Goal: Task Accomplishment & Management: Use online tool/utility

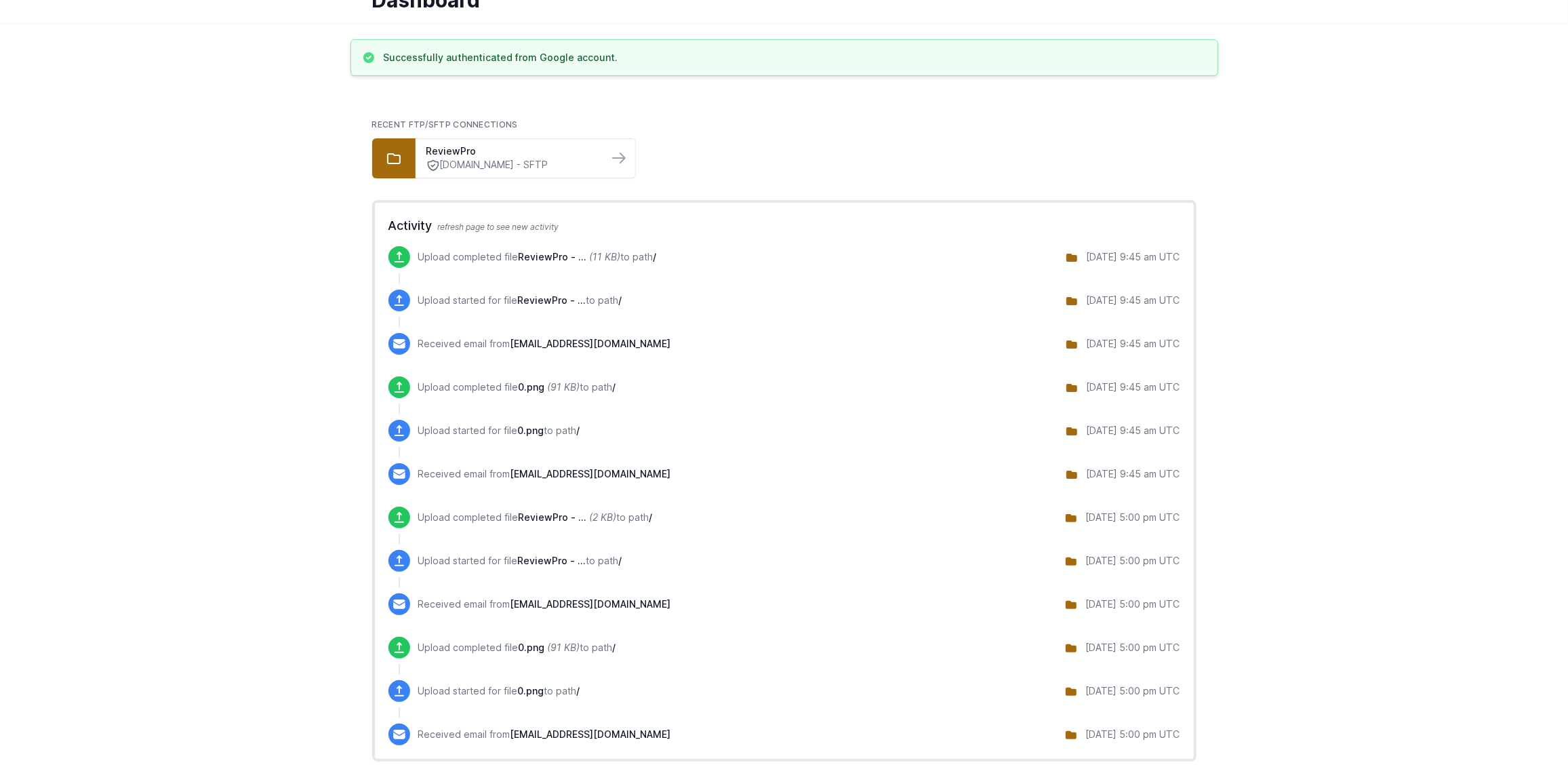
scroll to position [74, 0]
drag, startPoint x: 963, startPoint y: 261, endPoint x: 1174, endPoint y: 318, distance: 218.6
click at [1173, 318] on ul "Upload completed file ReviewPro - ... (11 KB) to path / 9/30/2025 9:45 am UTC U…" at bounding box center [785, 503] width 792 height 521
click at [1174, 318] on div "Upload started for file ReviewPro - ... to path / 9/30/2025 9:45 am UTC" at bounding box center [785, 308] width 792 height 43
click at [1134, 261] on div "[DATE] 9:45 am UTC" at bounding box center [1122, 256] width 115 height 18
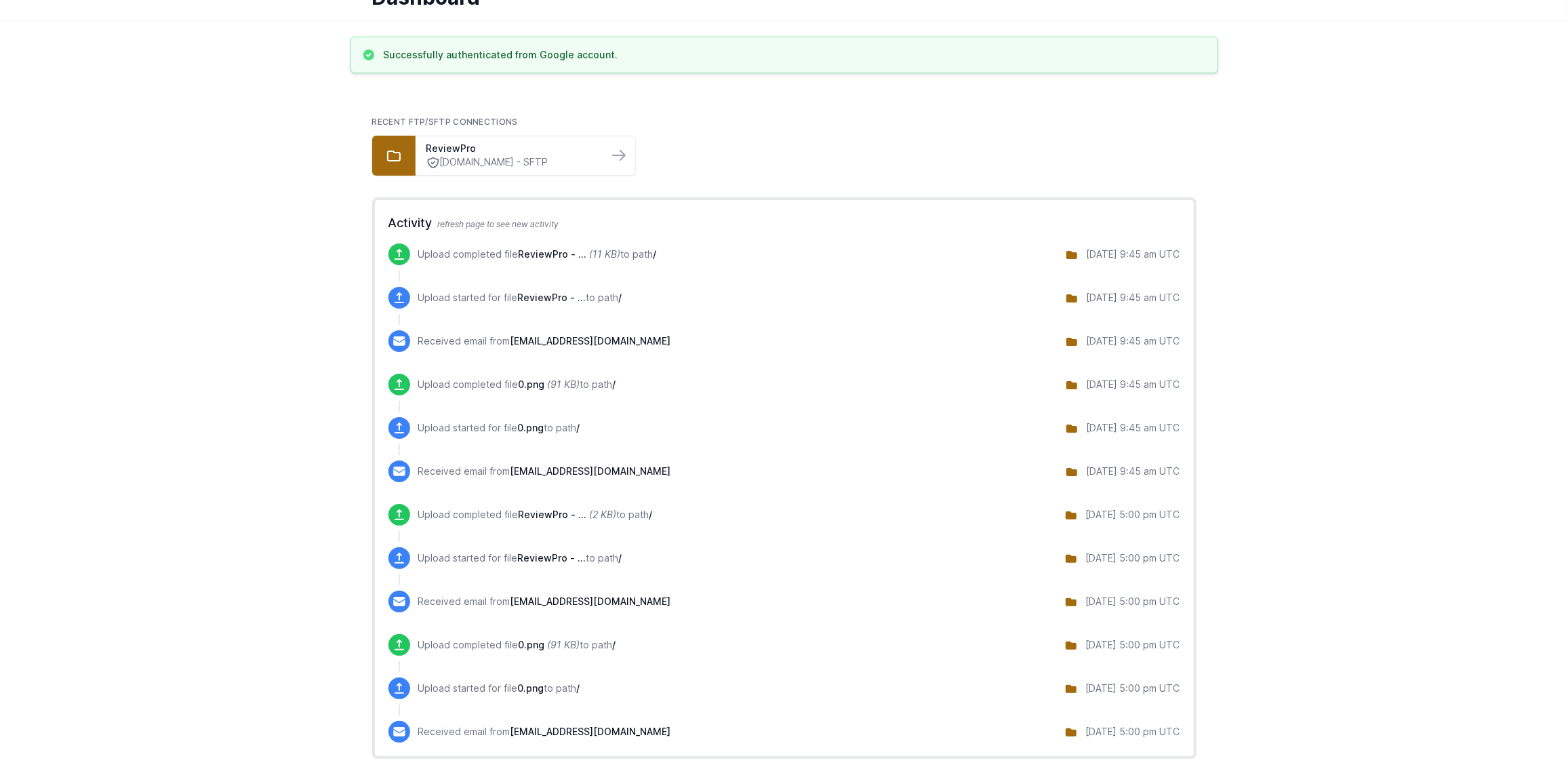
drag, startPoint x: 1068, startPoint y: 257, endPoint x: 1182, endPoint y: 262, distance: 114.1
click at [1180, 262] on div "Activity refresh page to see new activity Upload completed file ReviewPro - ...…" at bounding box center [784, 478] width 824 height 562
click at [1182, 262] on div "Activity refresh page to see new activity Upload completed file ReviewPro - ...…" at bounding box center [784, 478] width 824 height 562
drag, startPoint x: 581, startPoint y: 337, endPoint x: 646, endPoint y: 334, distance: 65.1
click at [643, 335] on span "[EMAIL_ADDRESS][DOMAIN_NAME]" at bounding box center [590, 341] width 161 height 11
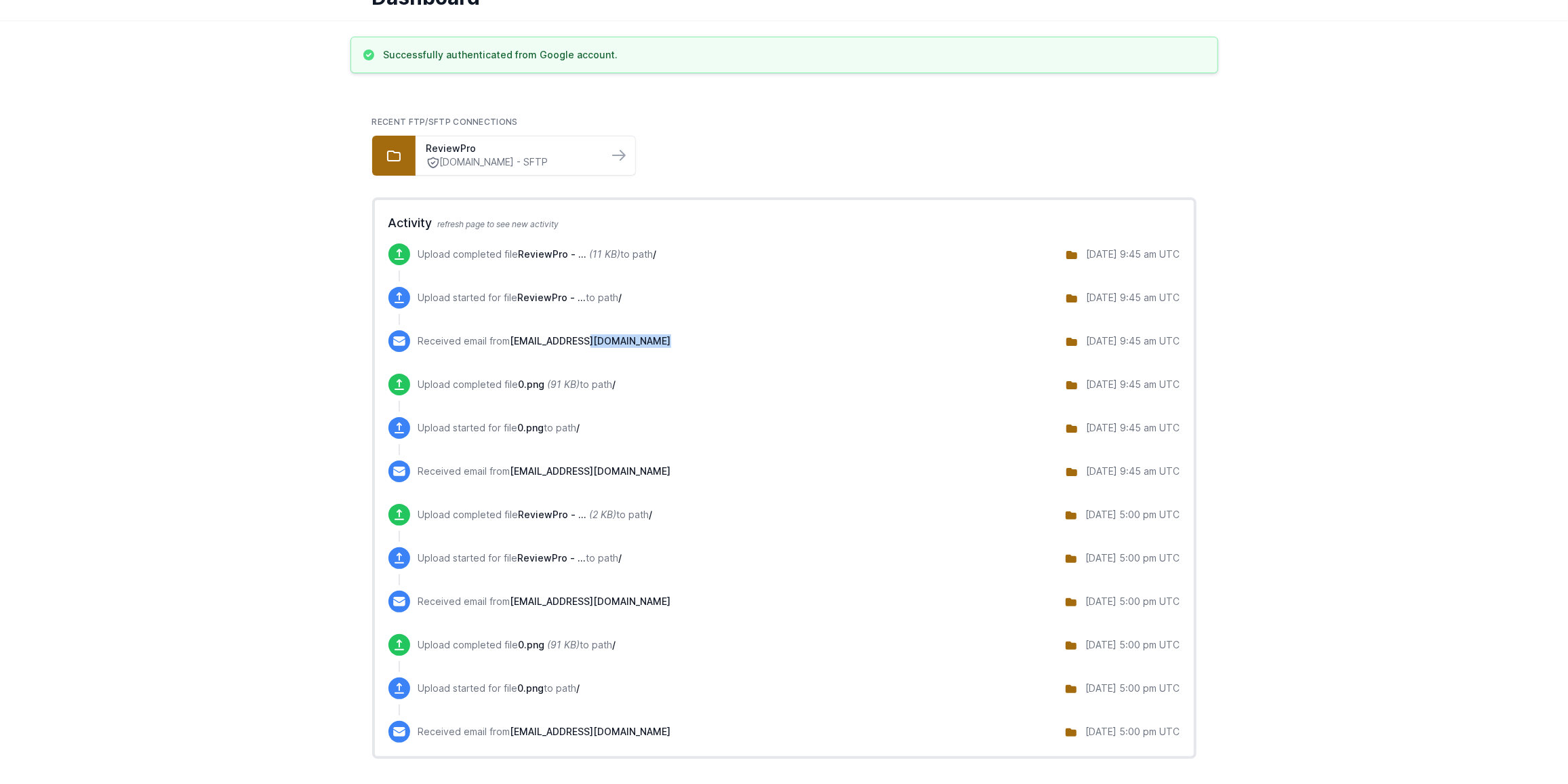
click at [758, 336] on div "Received email from randalla@ralphtrustees.co.uk 9/30/2025 9:45 am UTC" at bounding box center [799, 341] width 762 height 22
click at [619, 258] on p "Upload completed file ReviewPro - ... (11 KB) to path /" at bounding box center [538, 254] width 238 height 14
click at [642, 232] on div "Activity refresh page to see new activity Upload completed file ReviewPro - ...…" at bounding box center [784, 478] width 824 height 562
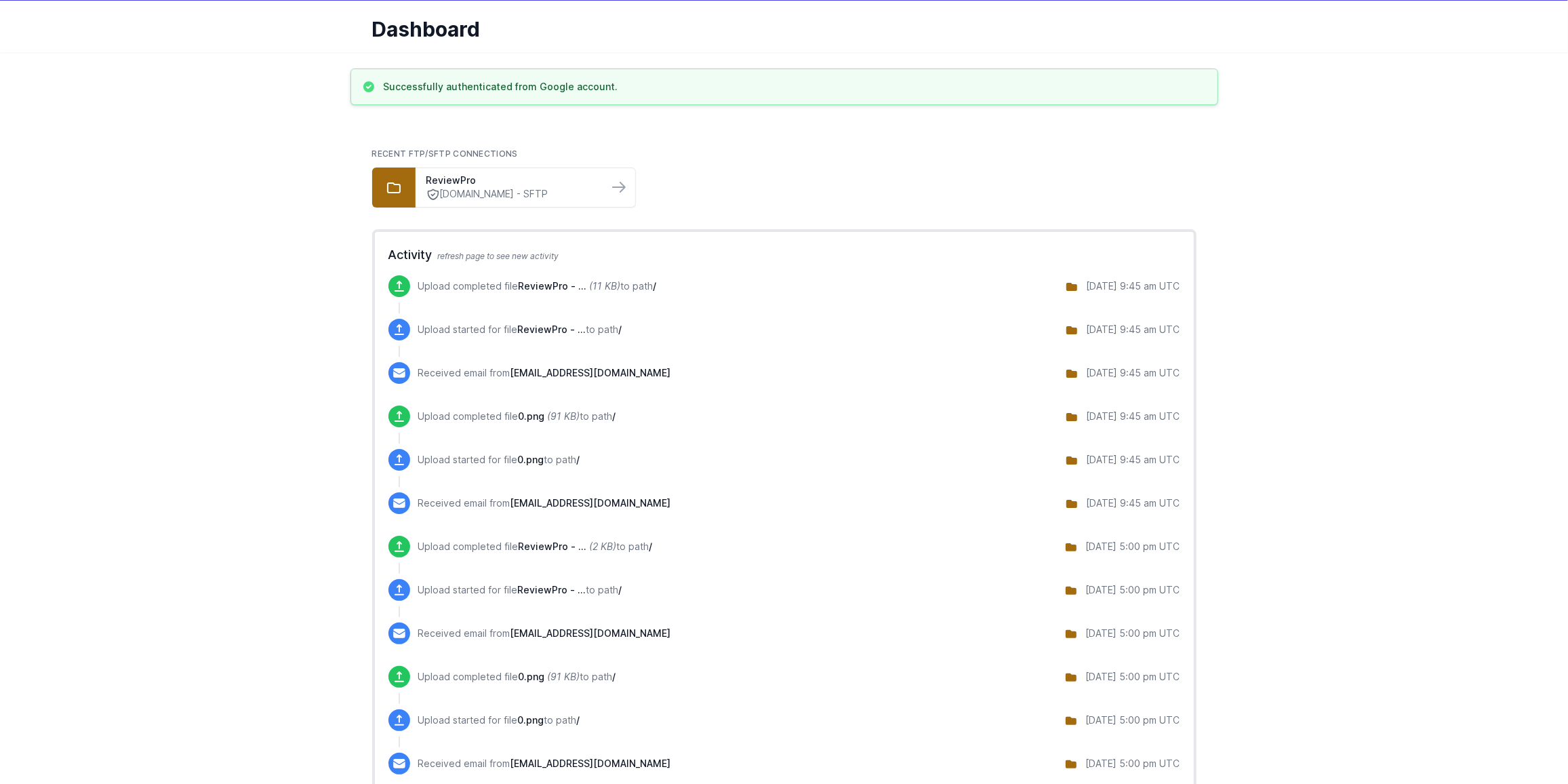
scroll to position [0, 0]
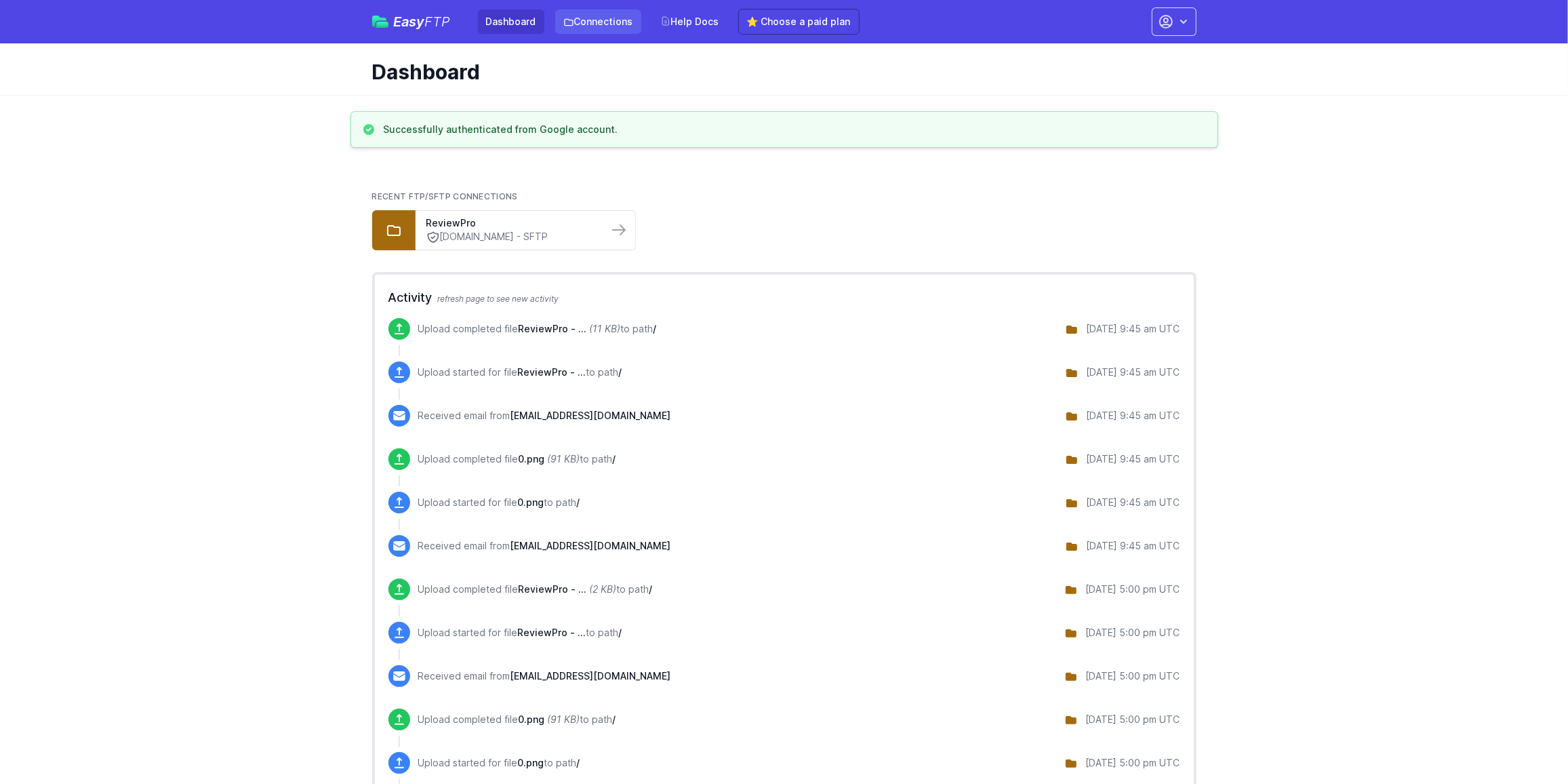
click at [589, 21] on link "Connections" at bounding box center [598, 22] width 86 height 25
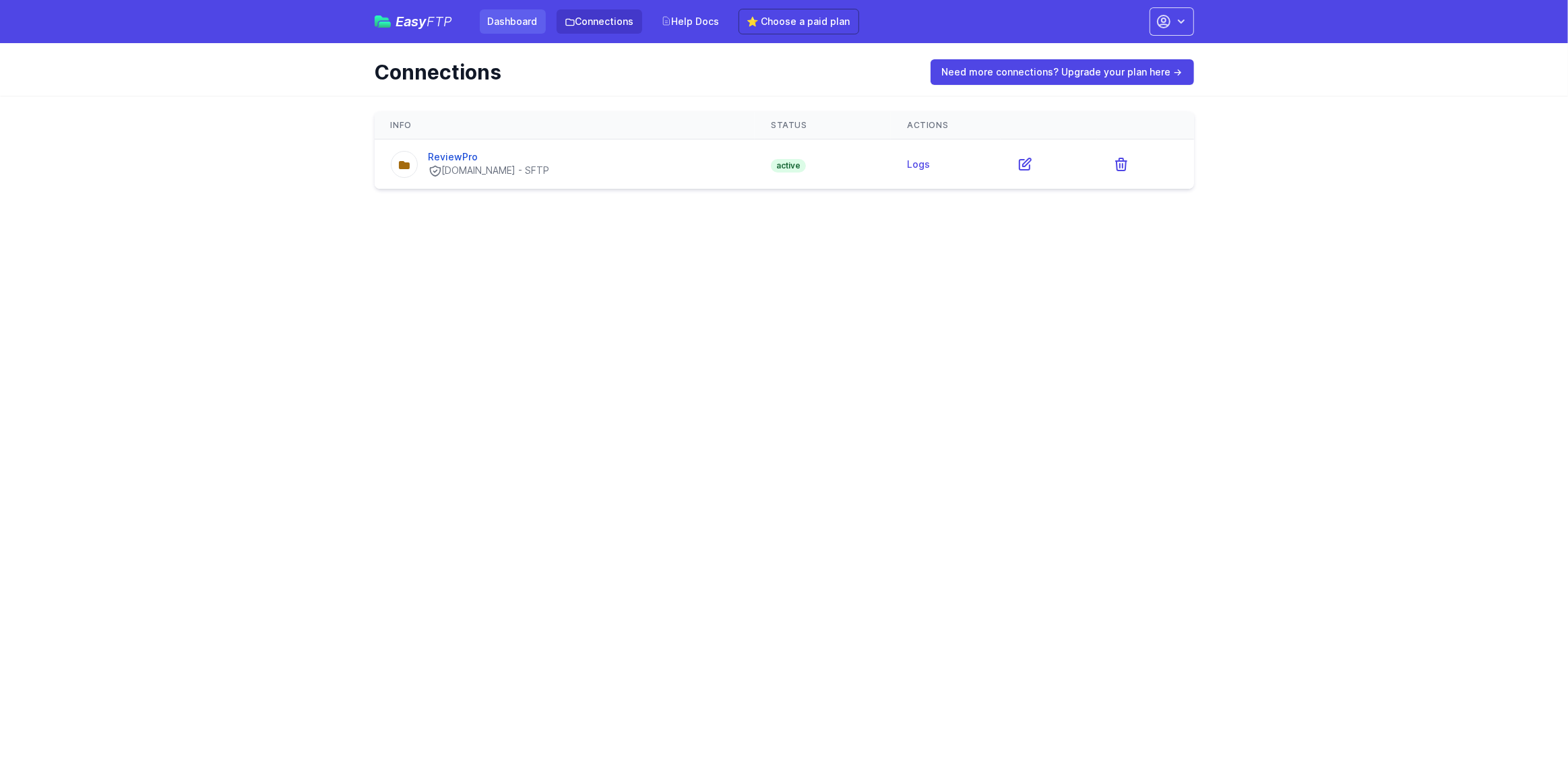
click at [514, 18] on link "Dashboard" at bounding box center [512, 21] width 66 height 25
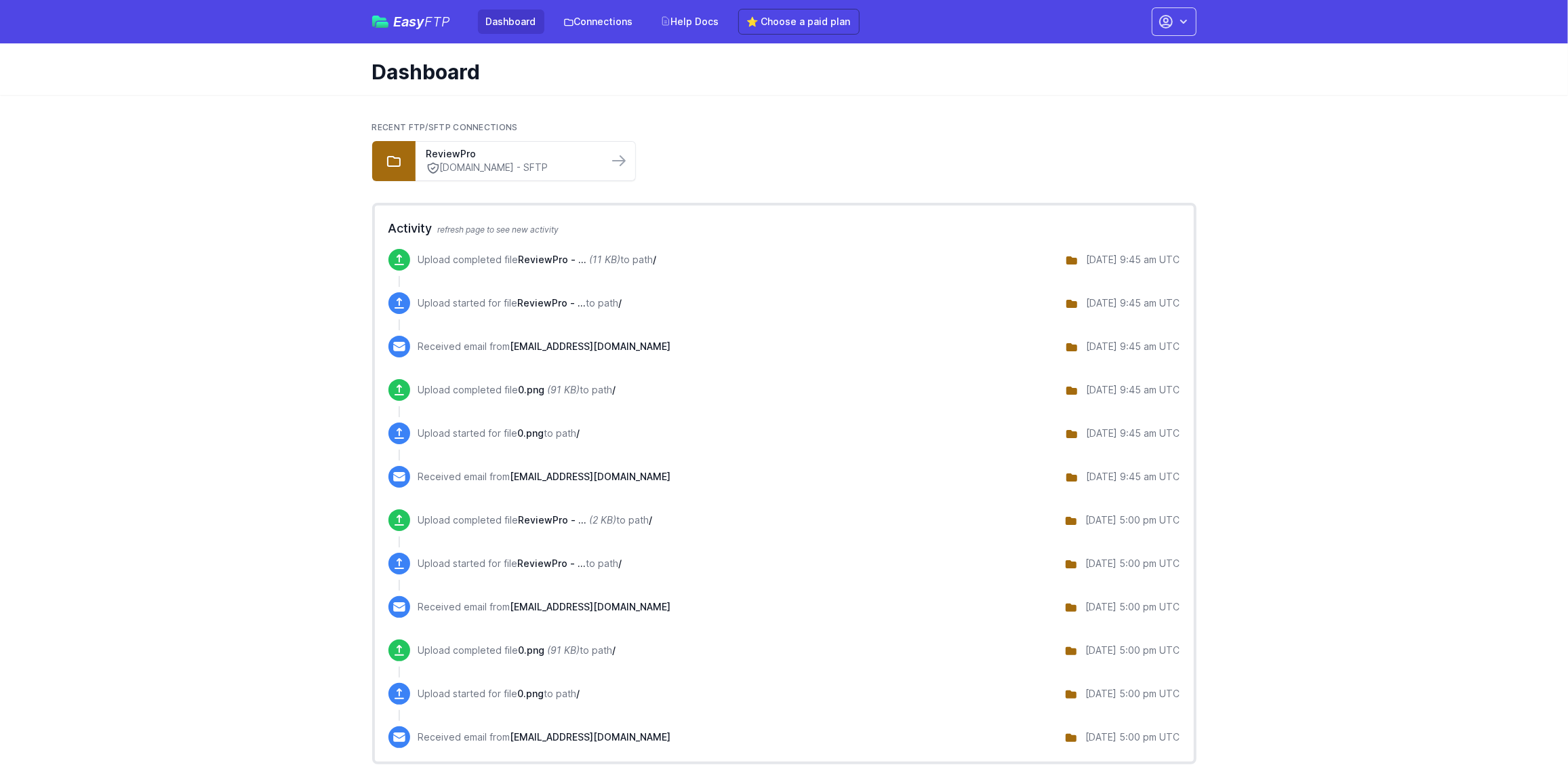
click at [878, 153] on ul "ReviewPro sftp.reviewpro.com - SFTP" at bounding box center [784, 161] width 824 height 40
click at [411, 28] on span "Easy FTP" at bounding box center [422, 22] width 57 height 14
click at [924, 122] on h2 "Recent FTP/SFTP Connections" at bounding box center [784, 128] width 824 height 11
drag, startPoint x: 1174, startPoint y: 250, endPoint x: 1286, endPoint y: 453, distance: 231.8
click at [1286, 451] on main "Recent FTP/SFTP Connections ReviewPro [DOMAIN_NAME] - SFTP Activity refresh pag…" at bounding box center [784, 443] width 1568 height 696
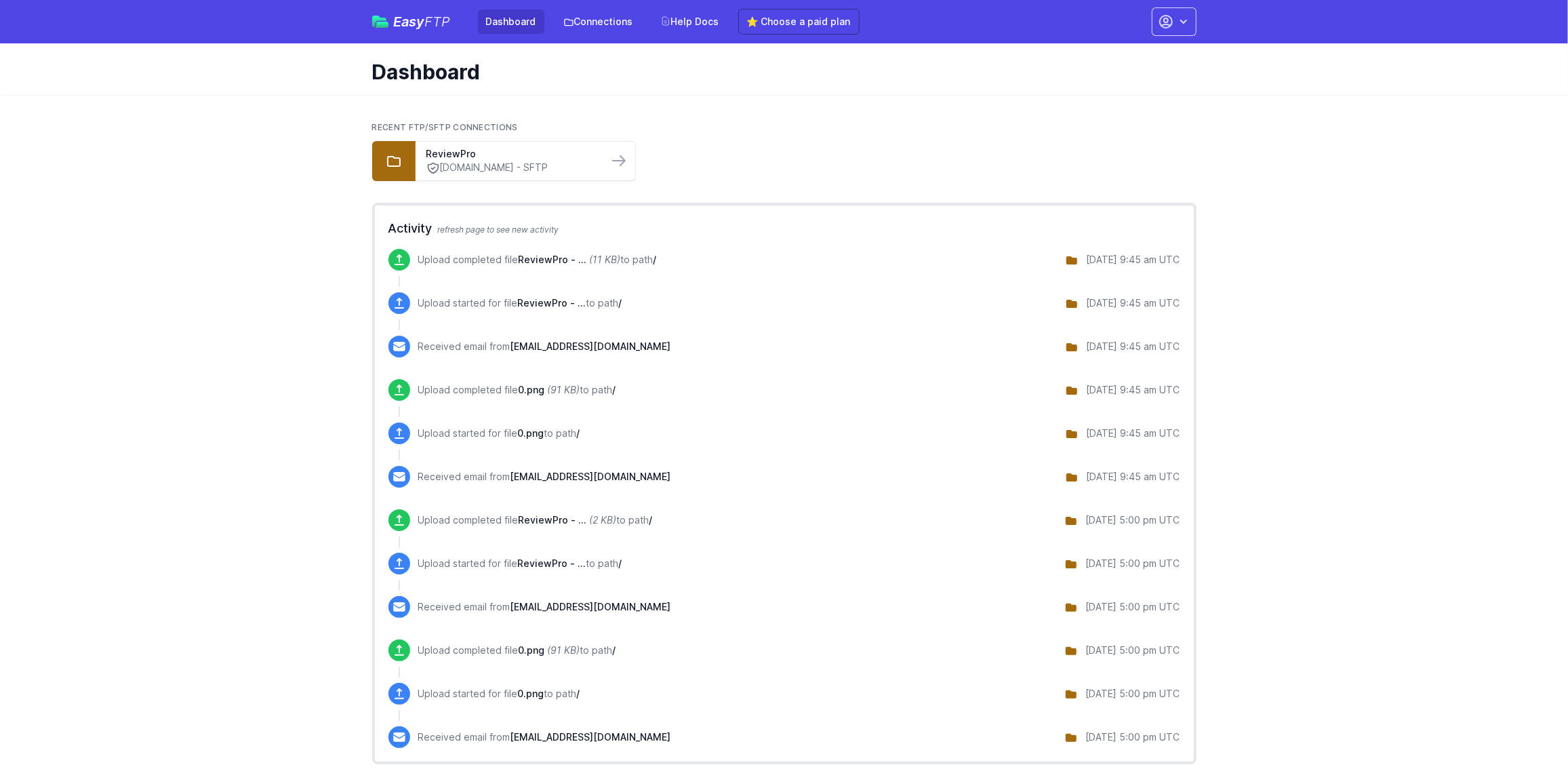
click at [1286, 456] on main "Recent FTP/SFTP Connections ReviewPro [DOMAIN_NAME] - SFTP Activity refresh pag…" at bounding box center [784, 443] width 1568 height 696
